Goal: Task Accomplishment & Management: Manage account settings

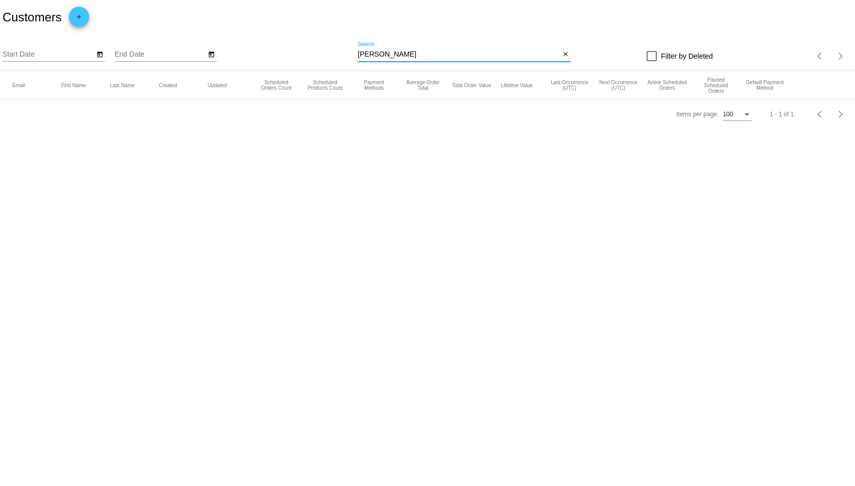
click at [534, 56] on input "[PERSON_NAME]" at bounding box center [459, 54] width 202 height 8
type input "[PERSON_NAME]"
click at [565, 56] on mat-icon "close" at bounding box center [565, 54] width 7 height 8
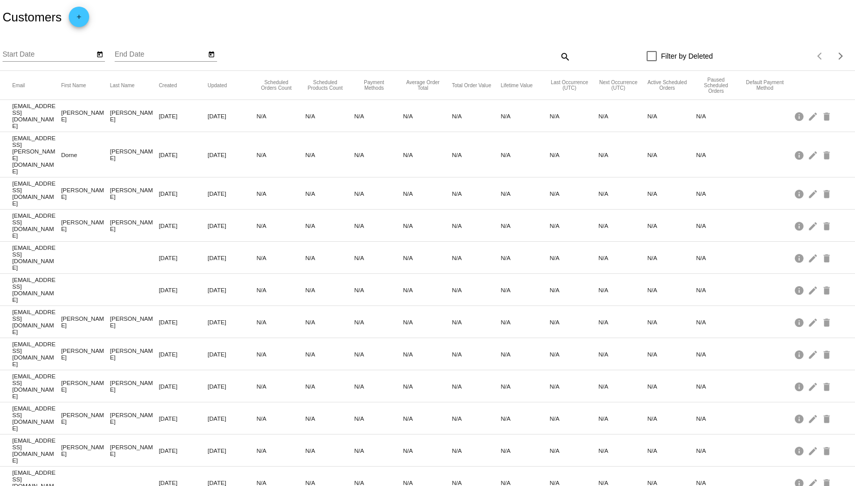
click at [563, 52] on mat-icon "search" at bounding box center [565, 56] width 12 height 16
click at [488, 55] on input "Search" at bounding box center [464, 54] width 213 height 8
paste input "[PERSON_NAME]"
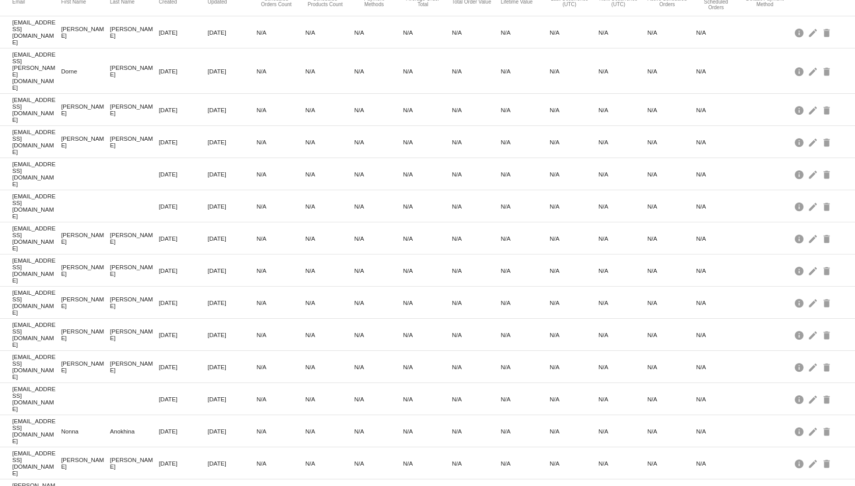
scroll to position [102, 0]
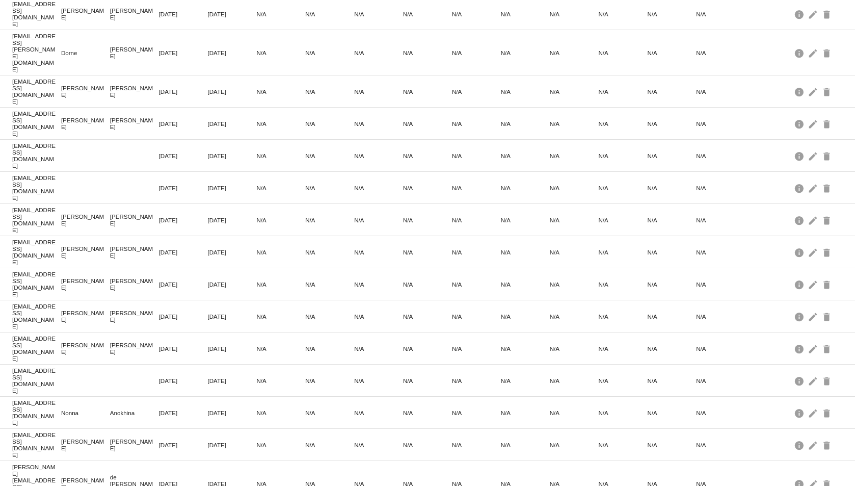
type input "[PERSON_NAME]"
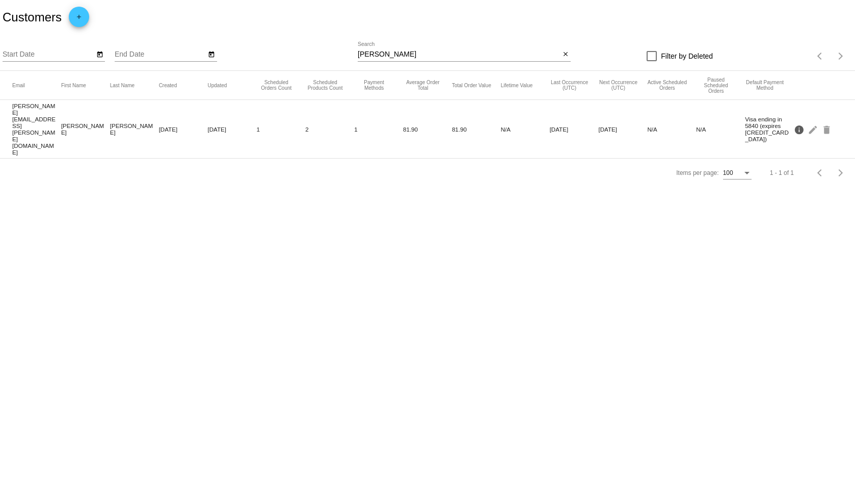
click at [800, 121] on mat-icon "info" at bounding box center [800, 129] width 12 height 16
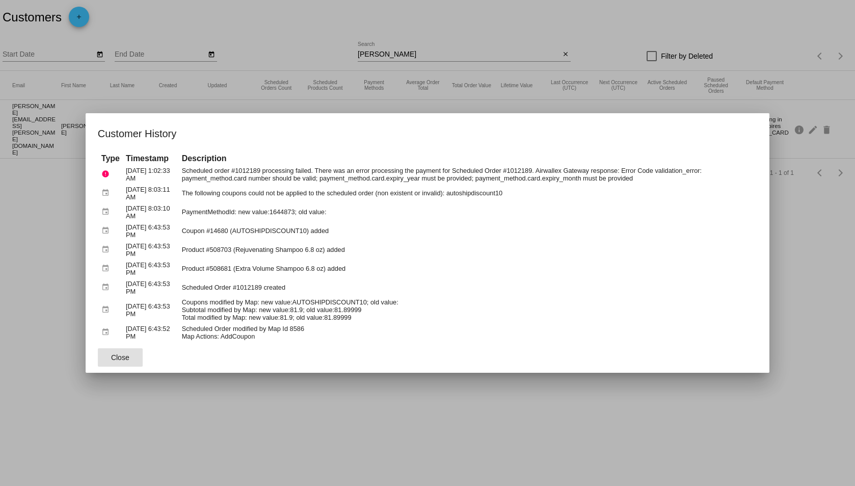
click at [779, 248] on div at bounding box center [427, 243] width 855 height 486
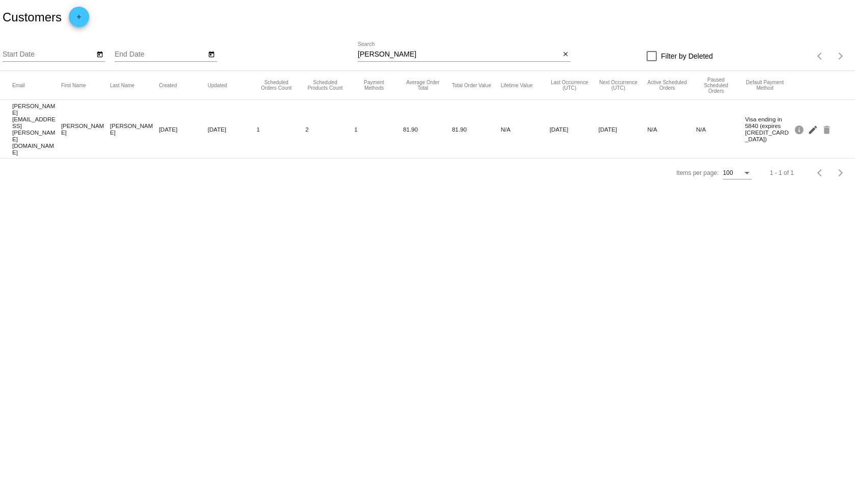
click at [811, 121] on mat-icon "edit" at bounding box center [814, 129] width 12 height 16
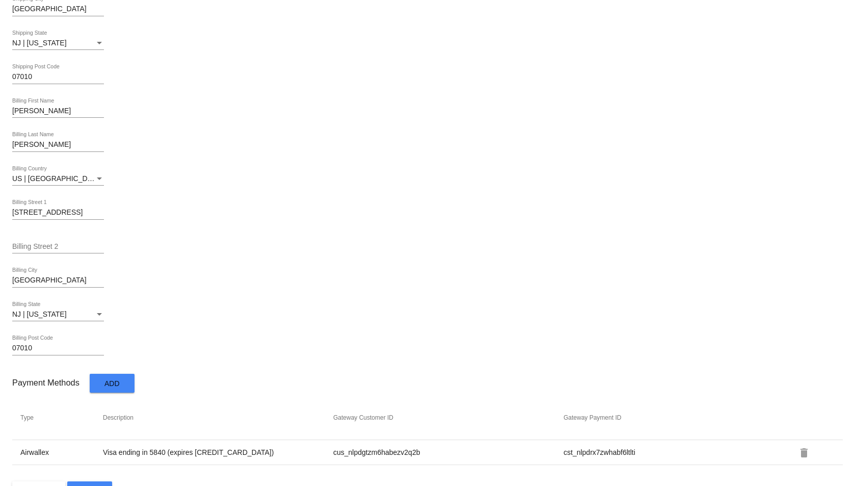
scroll to position [424, 0]
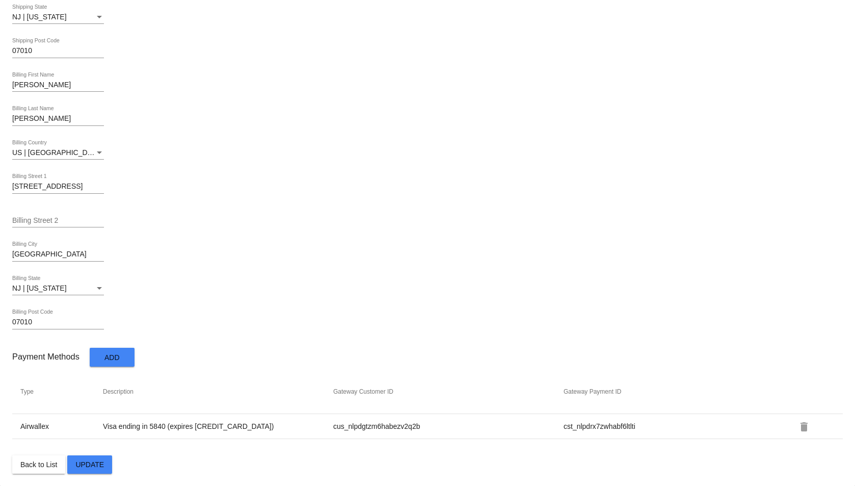
click at [24, 427] on td "Airwallex" at bounding box center [61, 426] width 83 height 9
click at [24, 426] on td "Airwallex" at bounding box center [61, 426] width 83 height 9
click at [45, 465] on span "Back to List" at bounding box center [38, 464] width 37 height 8
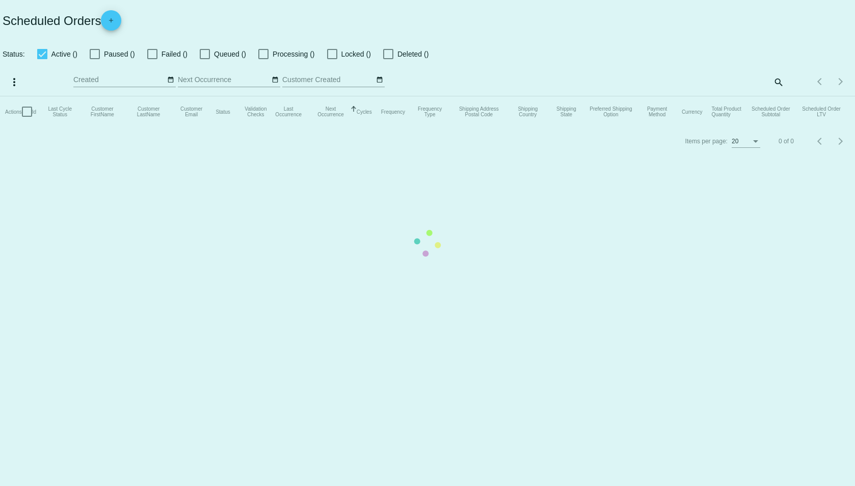
checkbox input "false"
checkbox input "true"
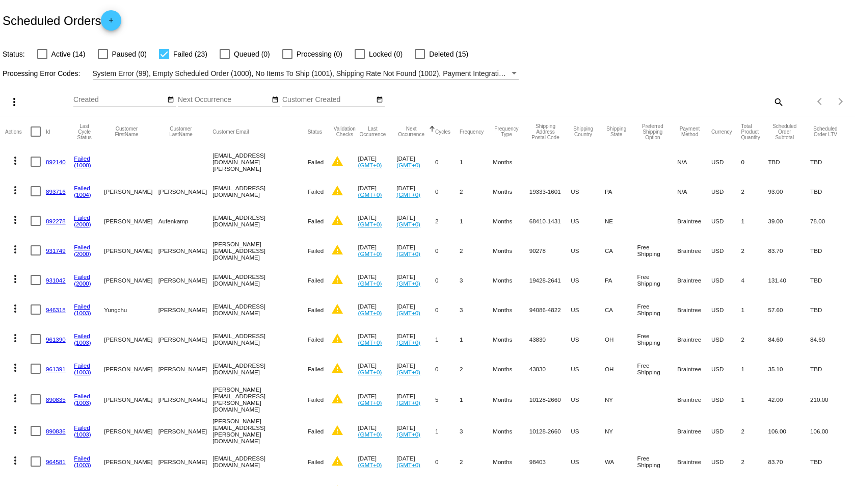
scroll to position [377, 0]
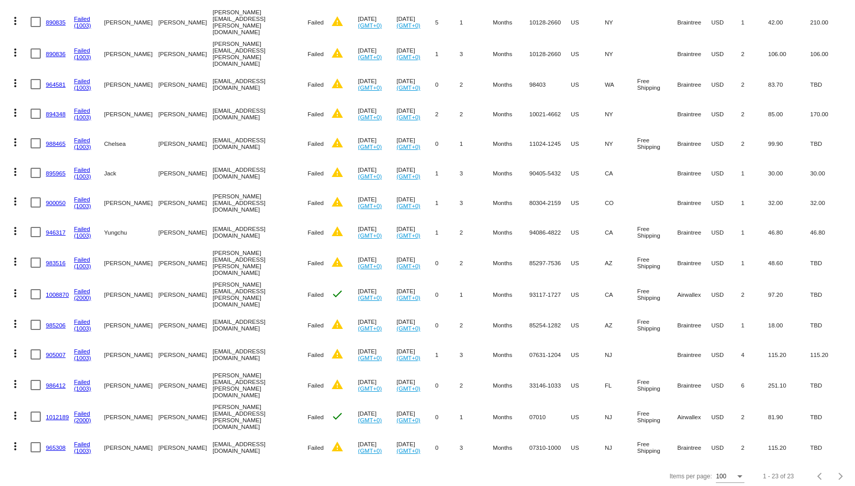
click at [59, 413] on link "1012189" at bounding box center [57, 416] width 23 height 7
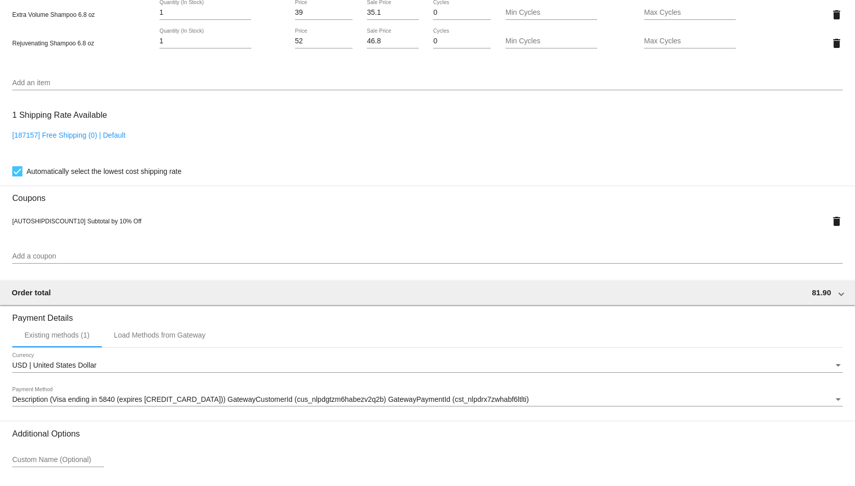
scroll to position [816, 0]
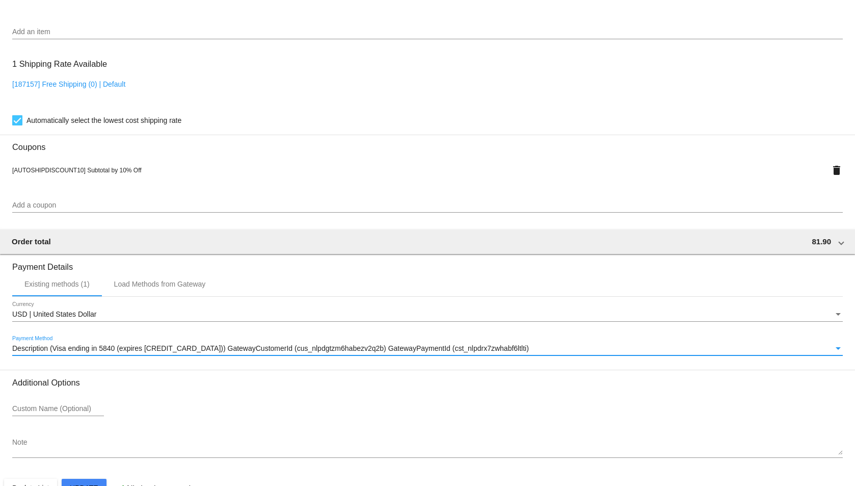
click at [539, 348] on div "Description (Visa ending in 5840 (expires 09/27)) GatewayCustomerId (cus_nlpdgt…" at bounding box center [423, 349] width 822 height 8
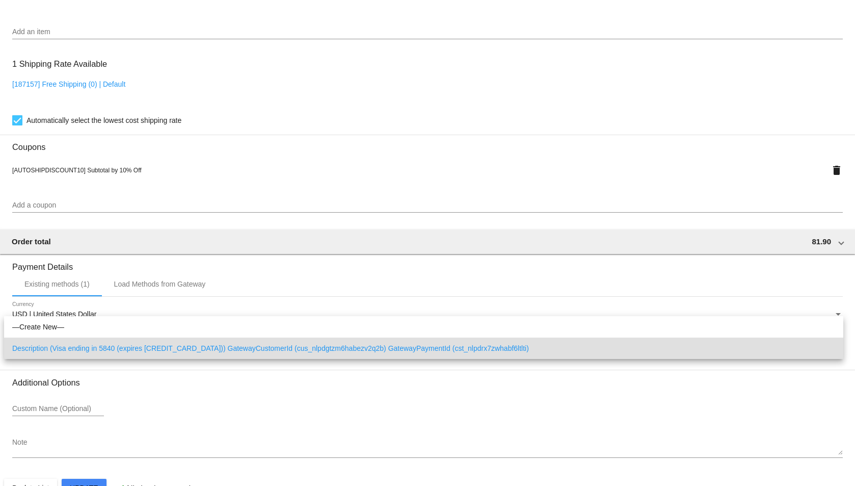
click at [175, 284] on div at bounding box center [427, 243] width 855 height 486
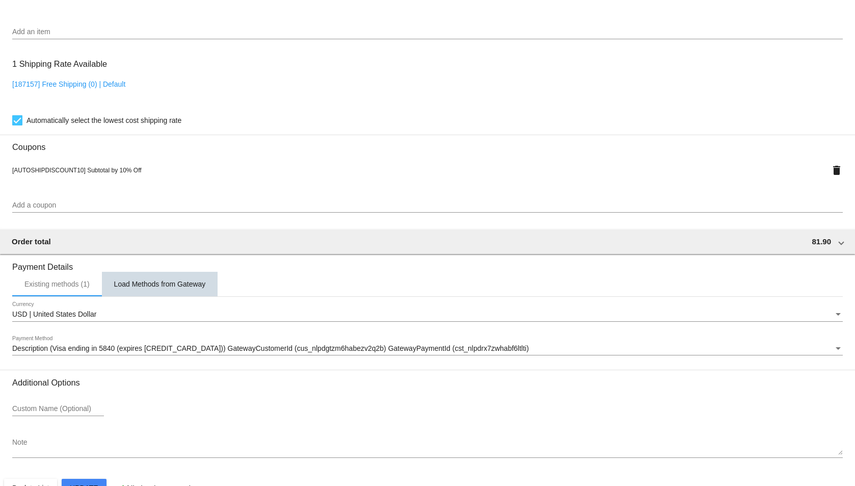
click at [174, 281] on div "Load Methods from Gateway" at bounding box center [160, 284] width 92 height 8
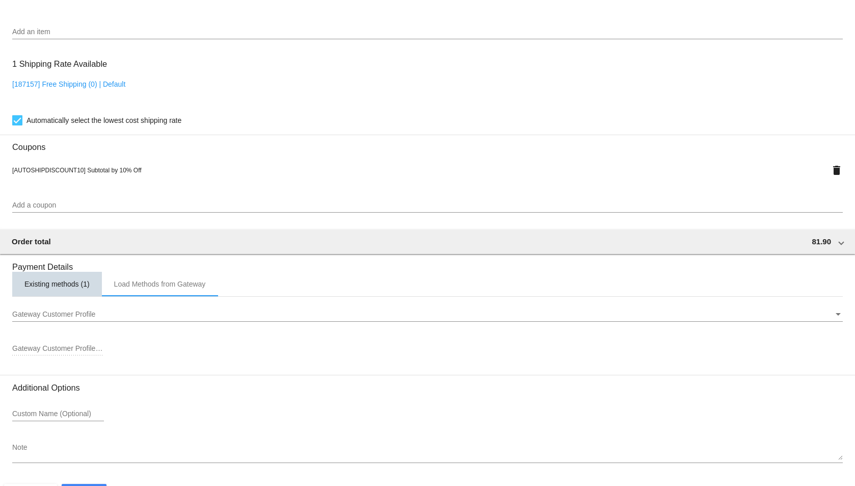
click at [62, 287] on div "Existing methods (1)" at bounding box center [56, 284] width 65 height 8
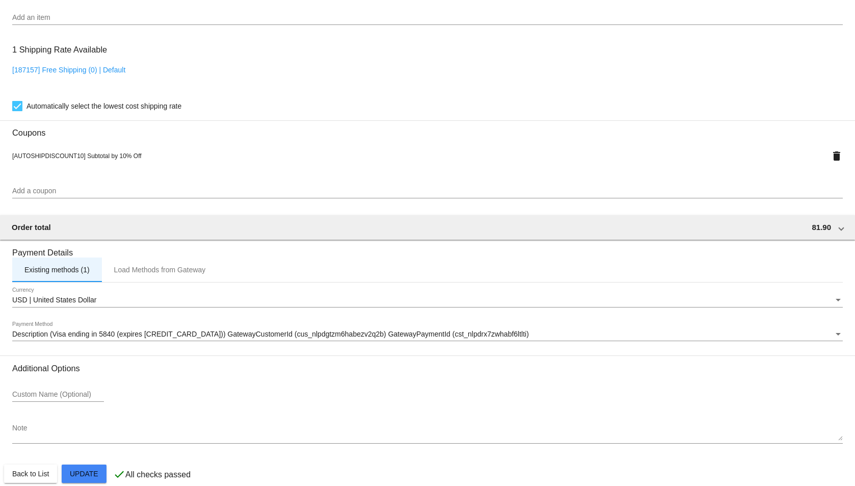
scroll to position [843, 0]
